Goal: Find specific page/section: Find specific page/section

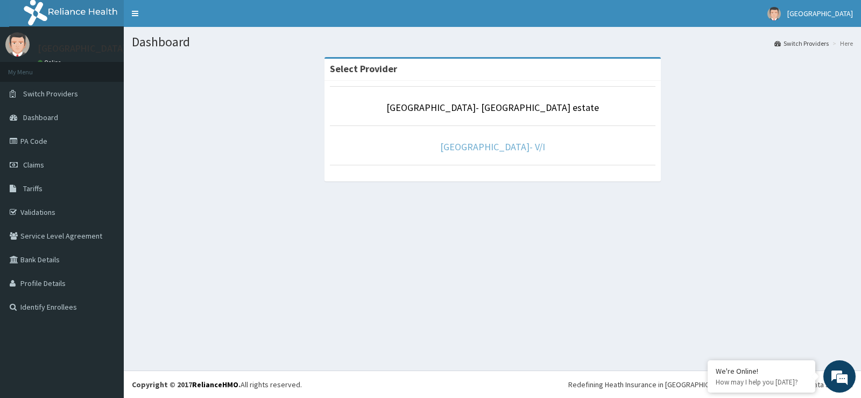
click at [479, 145] on link "[GEOGRAPHIC_DATA]- V/I" at bounding box center [492, 146] width 105 height 12
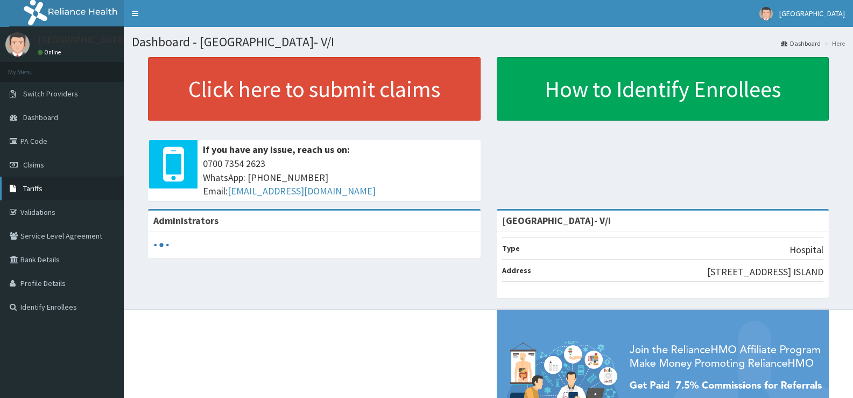
click at [32, 185] on span "Tariffs" at bounding box center [32, 189] width 19 height 10
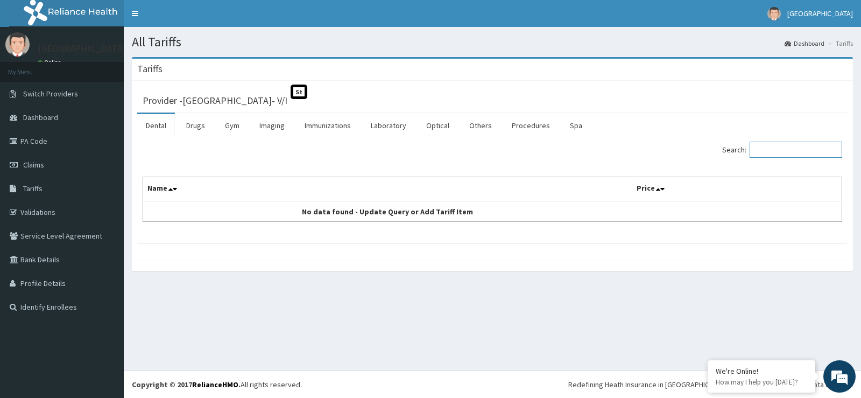
click at [784, 153] on input "Search:" at bounding box center [796, 150] width 93 height 16
type input "AMATEM"
click at [202, 126] on link "Drugs" at bounding box center [196, 125] width 36 height 23
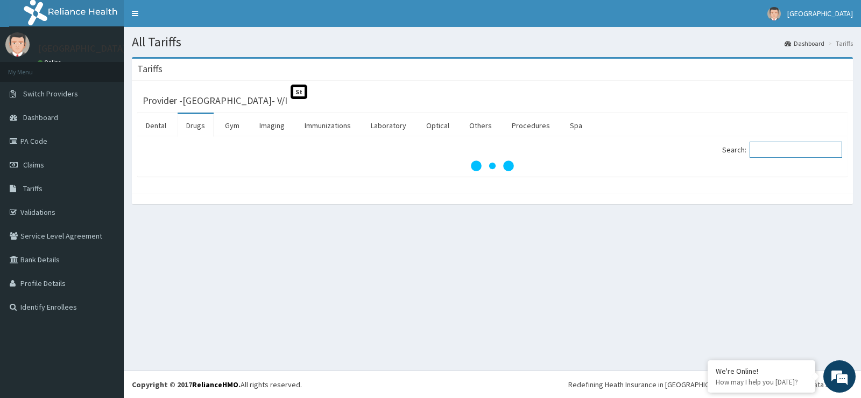
click at [765, 152] on input "Search:" at bounding box center [796, 150] width 93 height 16
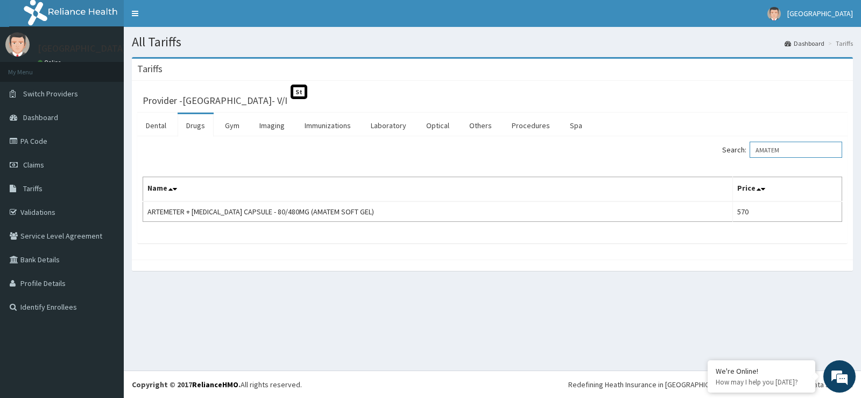
type input "AMATEM"
